Goal: Navigation & Orientation: Find specific page/section

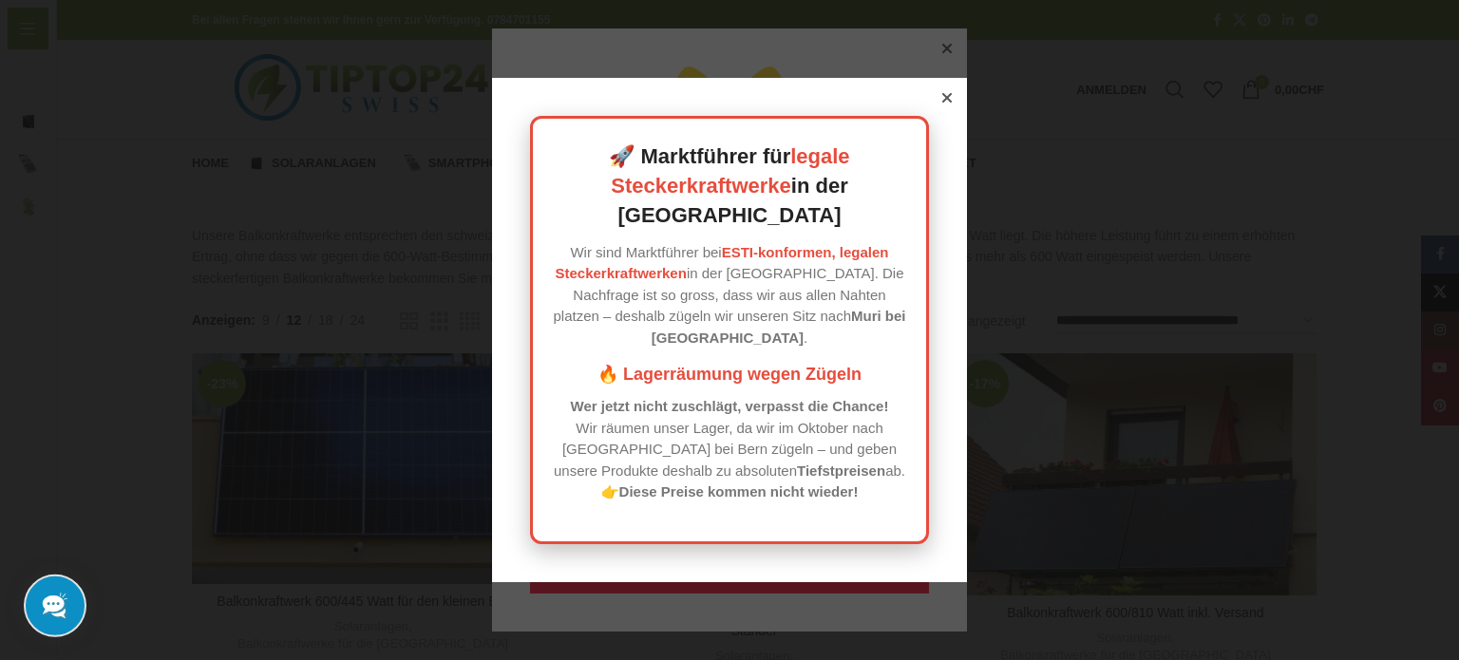
click at [942, 103] on icon at bounding box center [946, 97] width 9 height 9
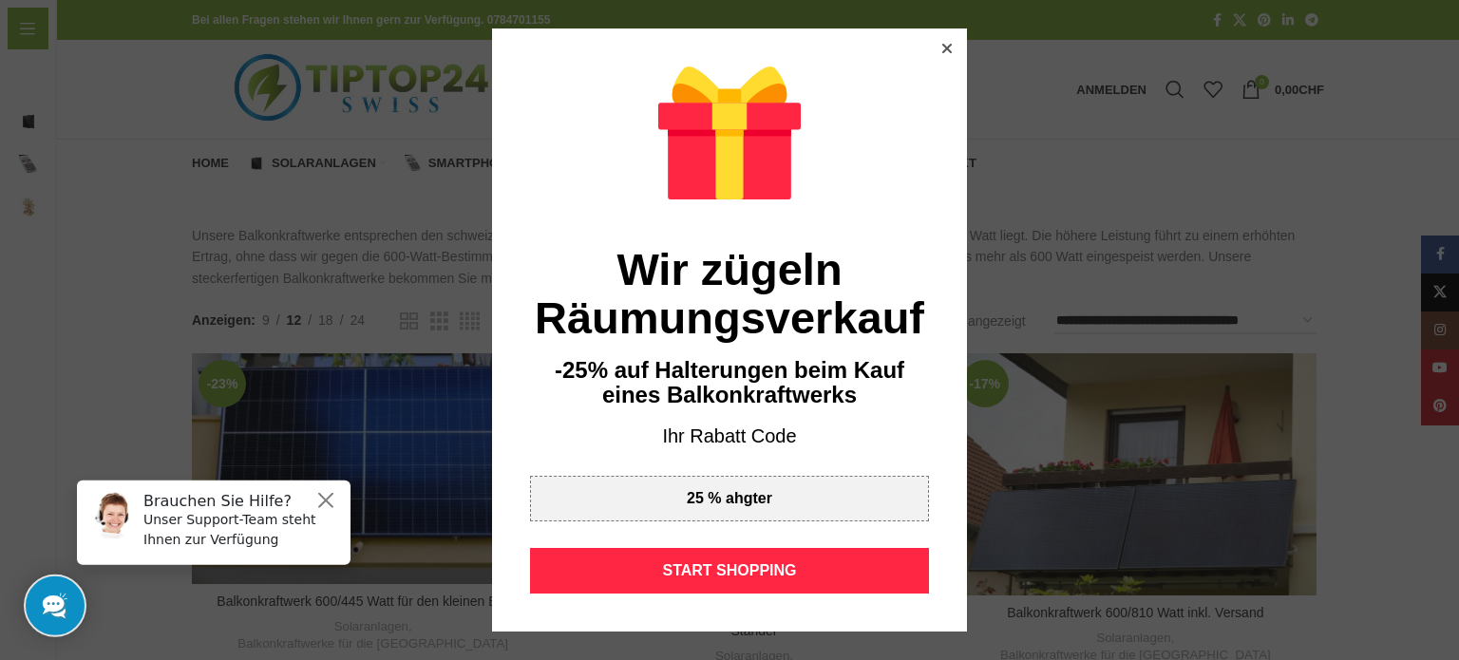
click at [940, 124] on div "🚀 Marktführer für legale Steckerkraftwerke in der Schweiz Wir sind Marktführer …" at bounding box center [729, 349] width 475 height 504
click at [942, 48] on icon at bounding box center [946, 48] width 9 height 9
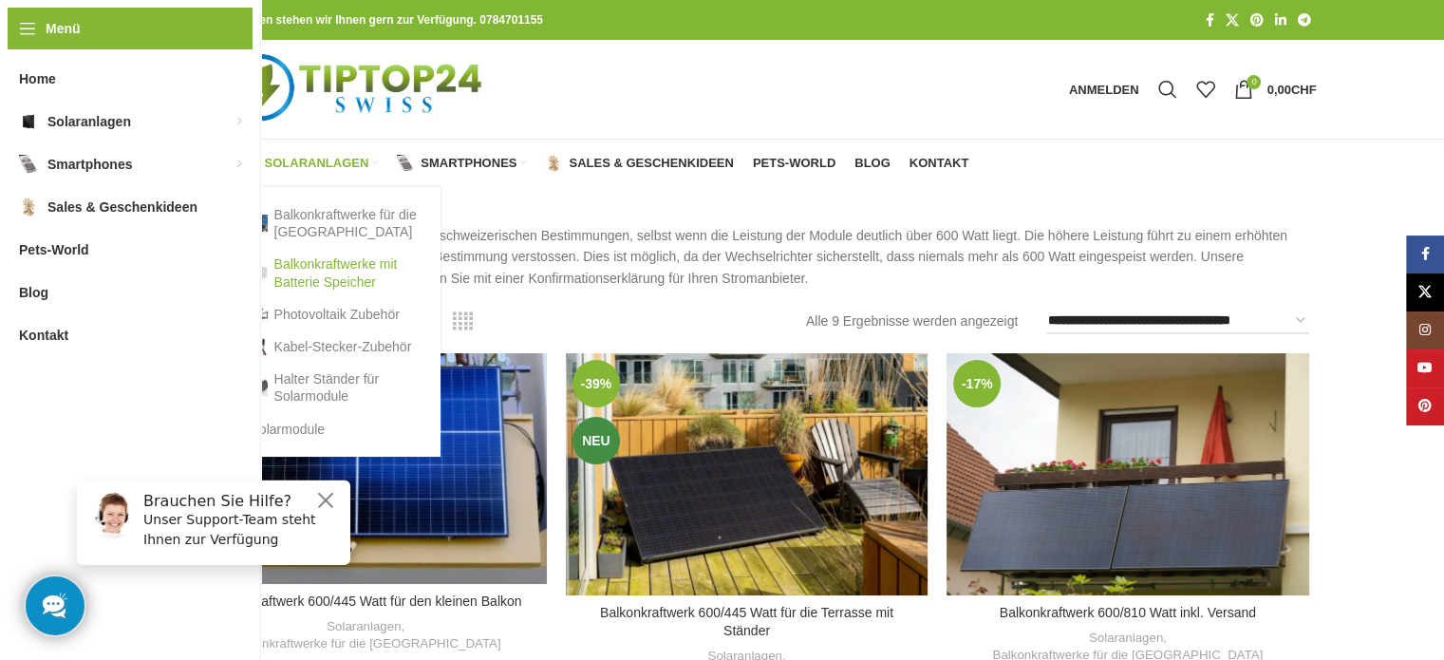
click at [302, 271] on link "Balkonkraftwerke mit Batterie Speicher" at bounding box center [336, 272] width 171 height 49
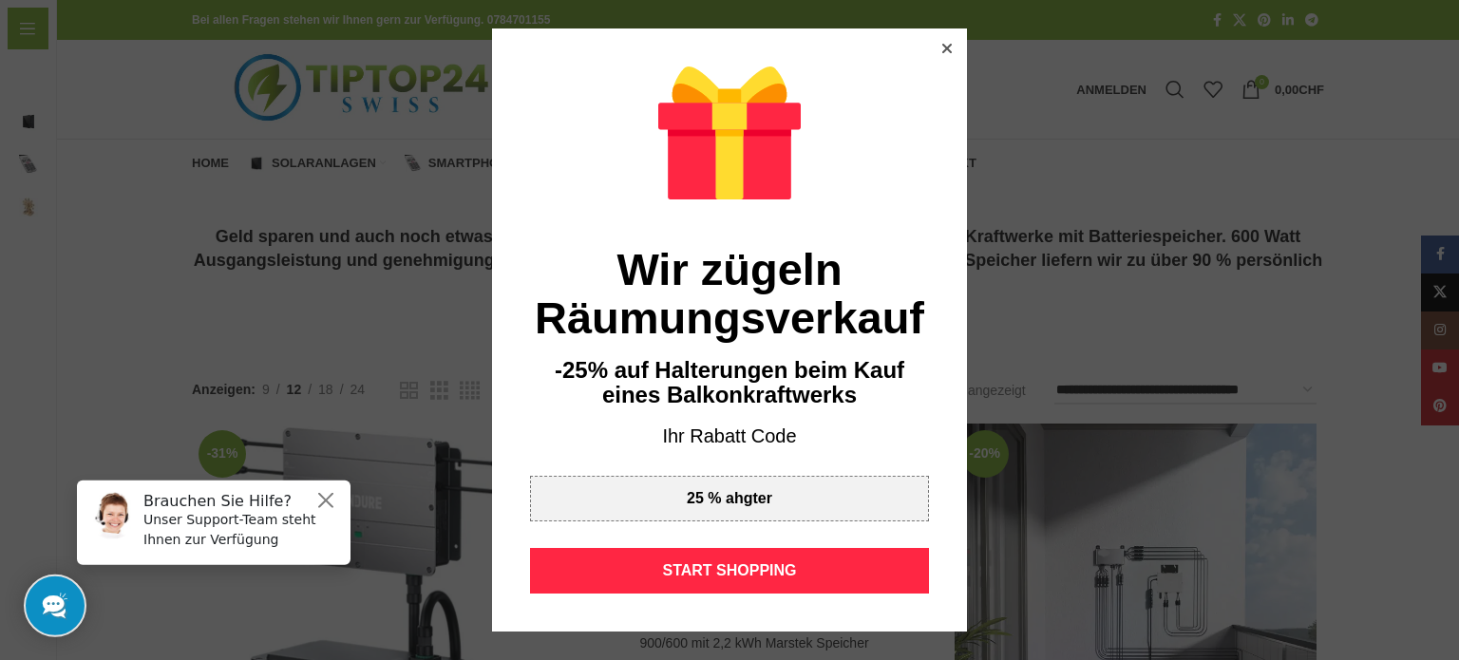
click at [942, 48] on icon at bounding box center [946, 48] width 9 height 9
